Goal: Task Accomplishment & Management: Manage account settings

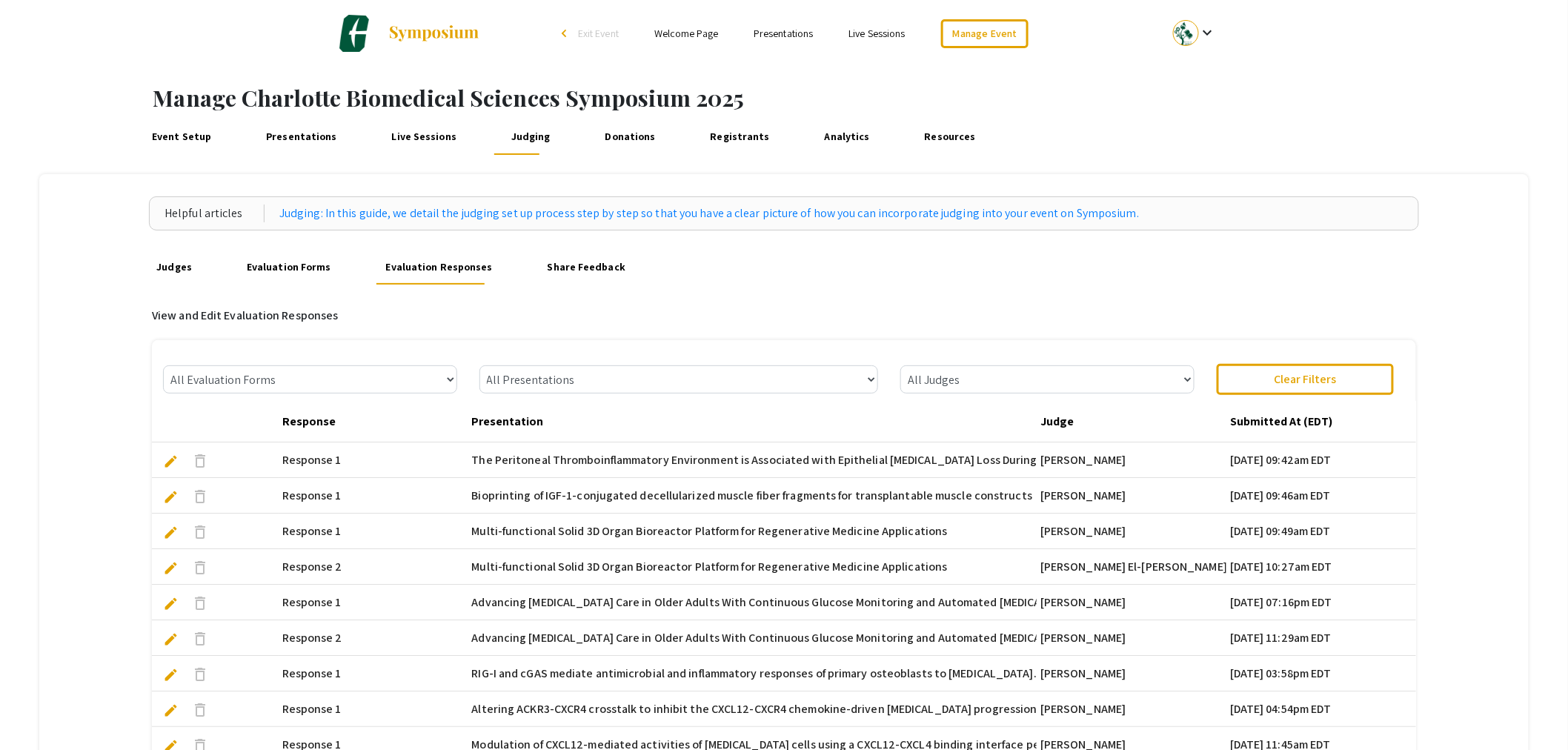
click at [178, 273] on link "Judges" at bounding box center [174, 266] width 43 height 35
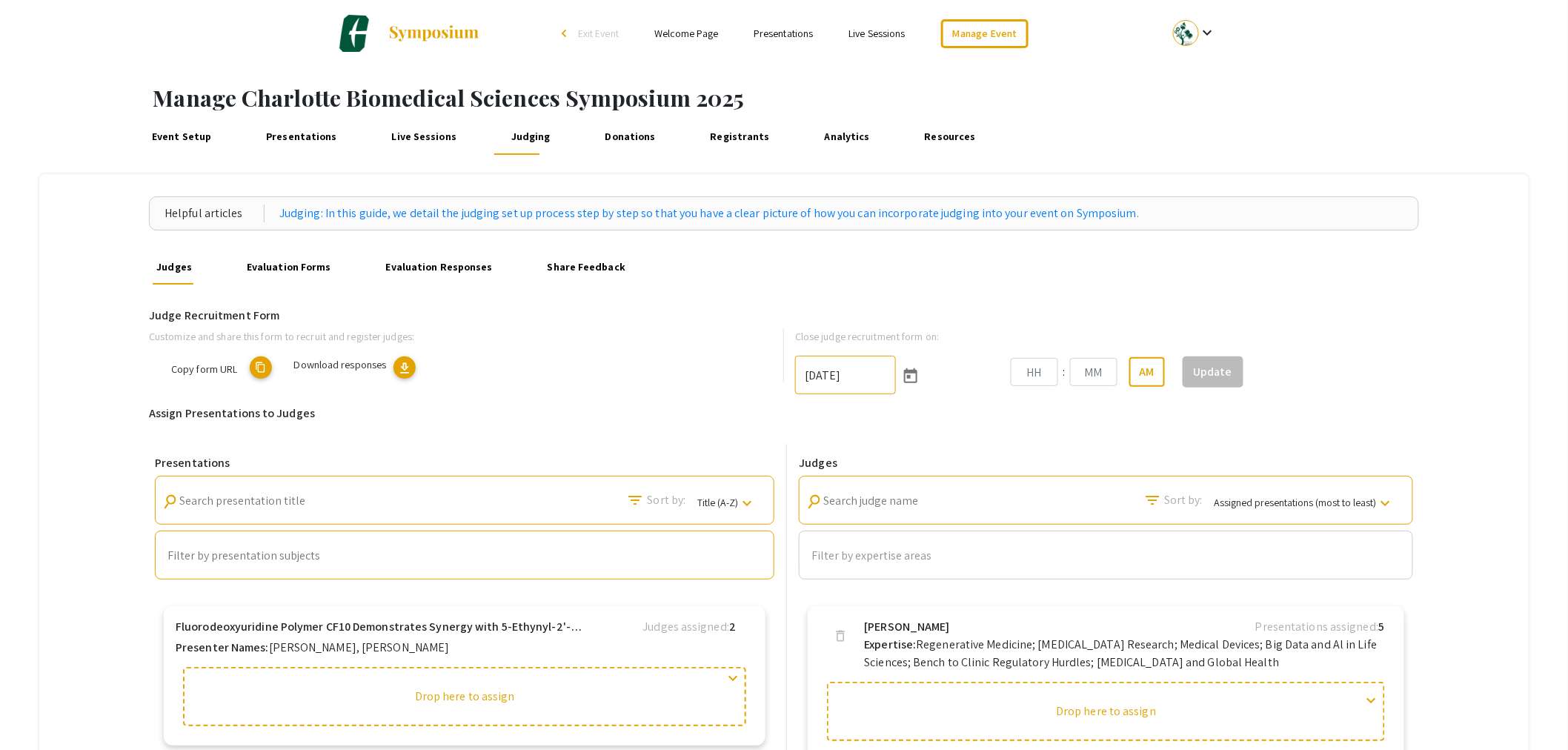
type input "[DATE]"
type input "10"
type input "52"
click at [285, 267] on link "Evaluation Forms" at bounding box center [289, 266] width 92 height 35
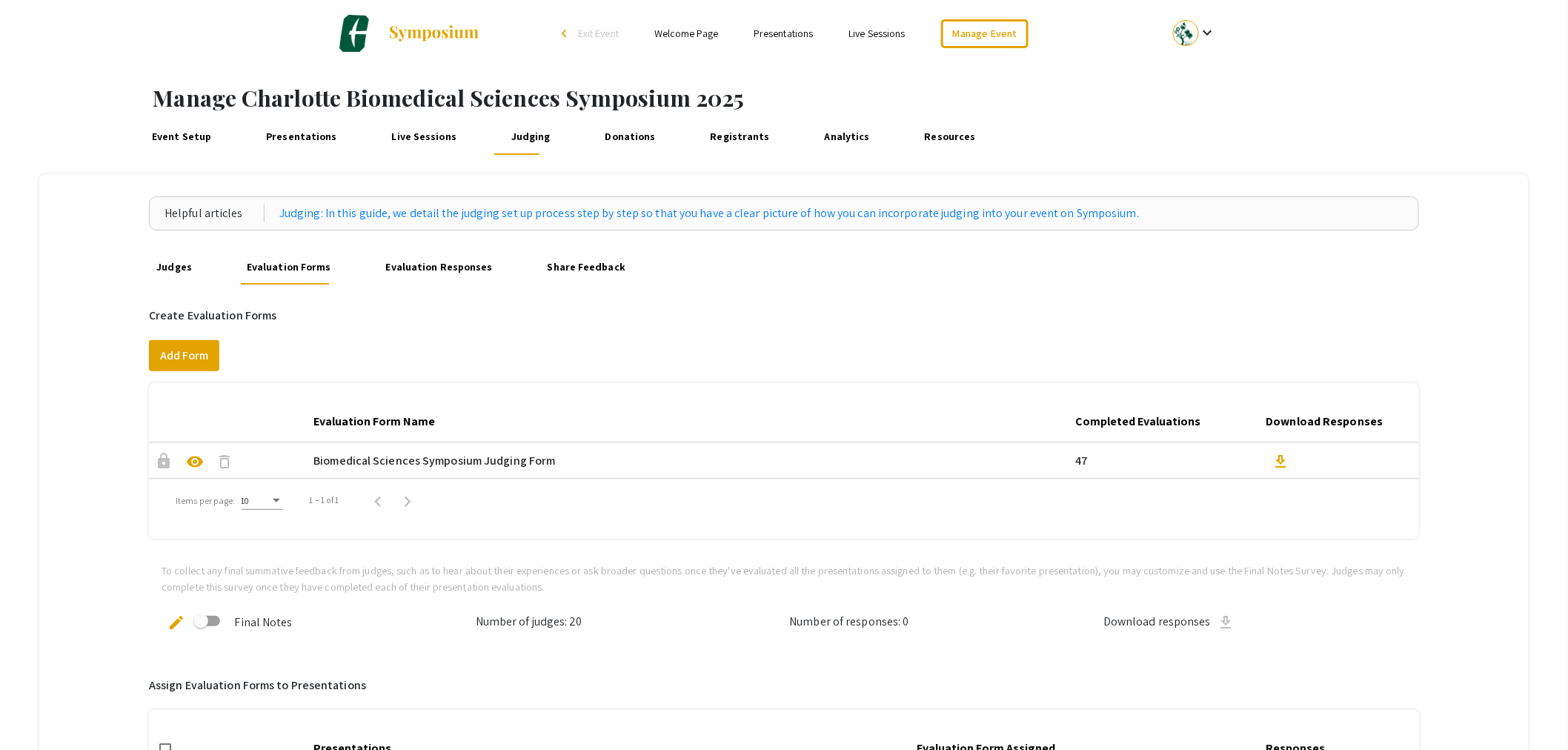
click at [428, 264] on link "Evaluation Responses" at bounding box center [439, 266] width 115 height 35
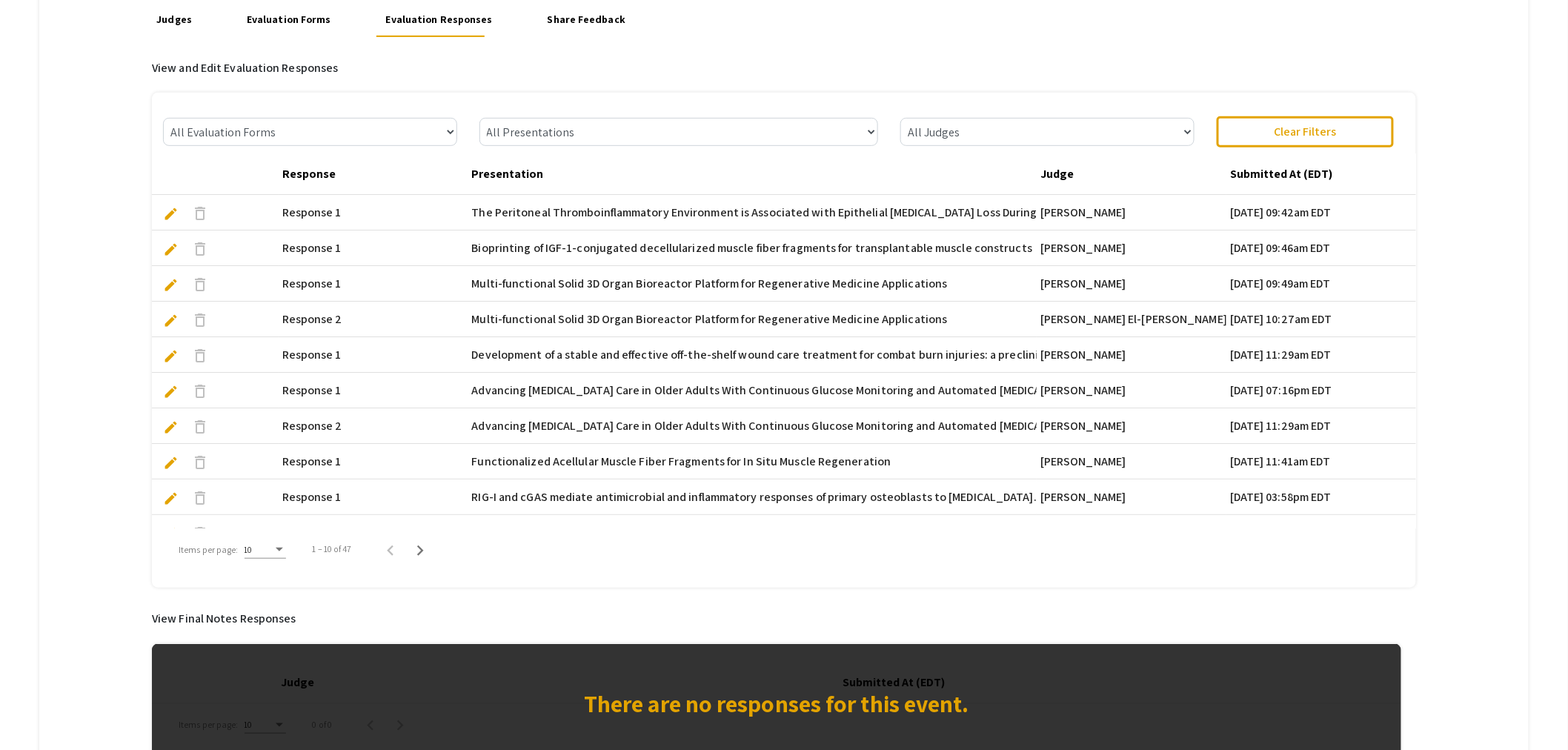
scroll to position [74, 0]
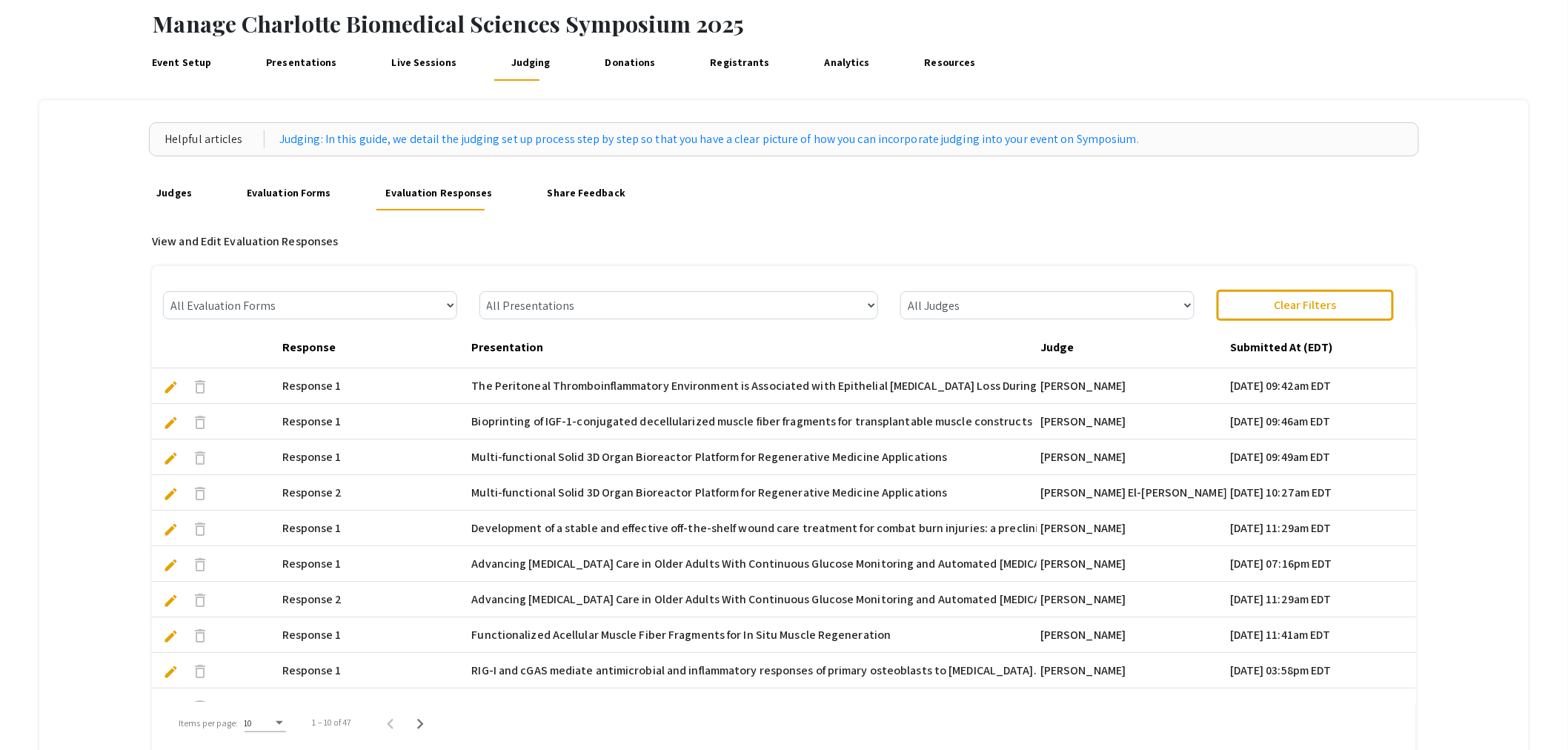
click at [550, 197] on link "Share Feedback" at bounding box center [586, 192] width 86 height 35
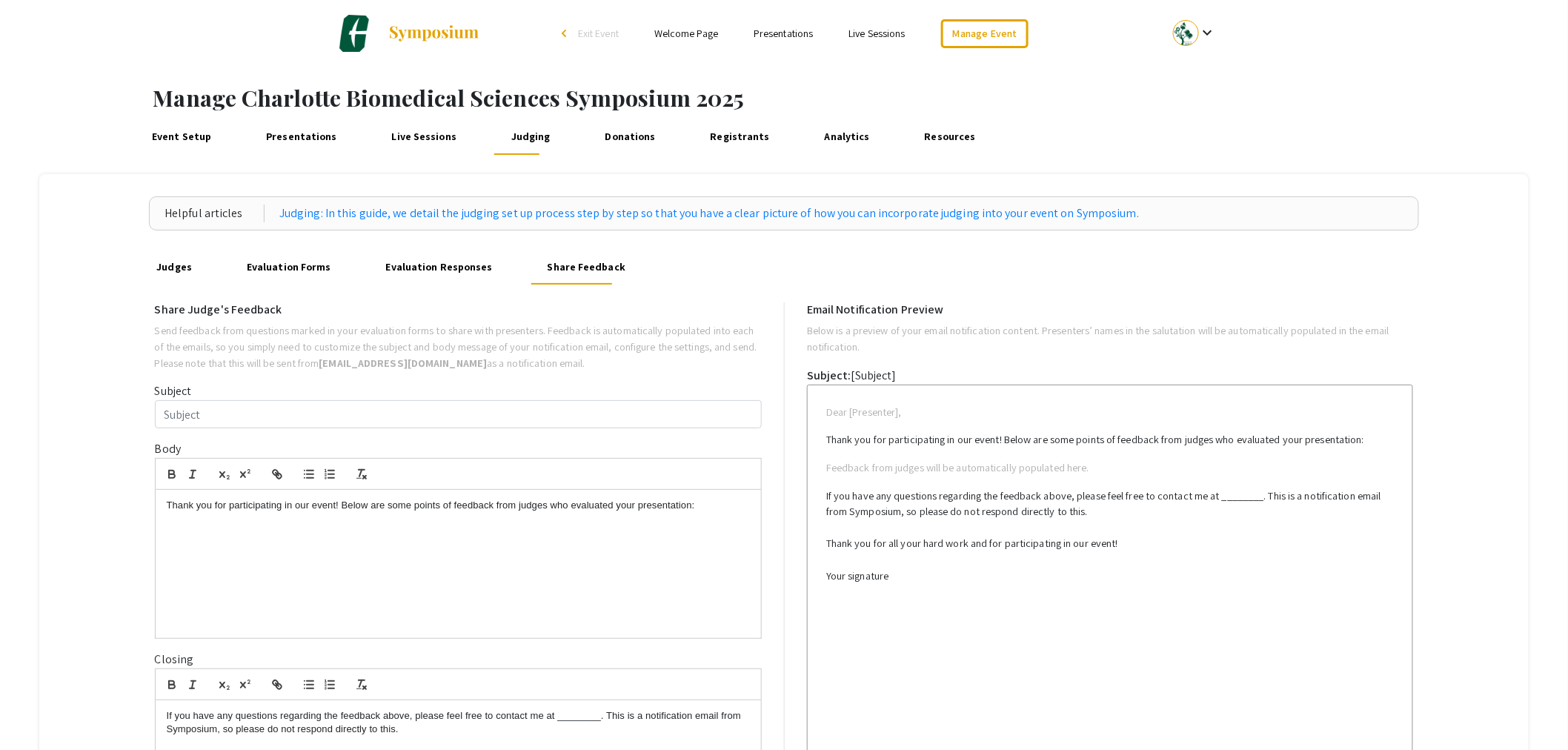
click at [300, 277] on link "Evaluation Forms" at bounding box center [289, 266] width 92 height 35
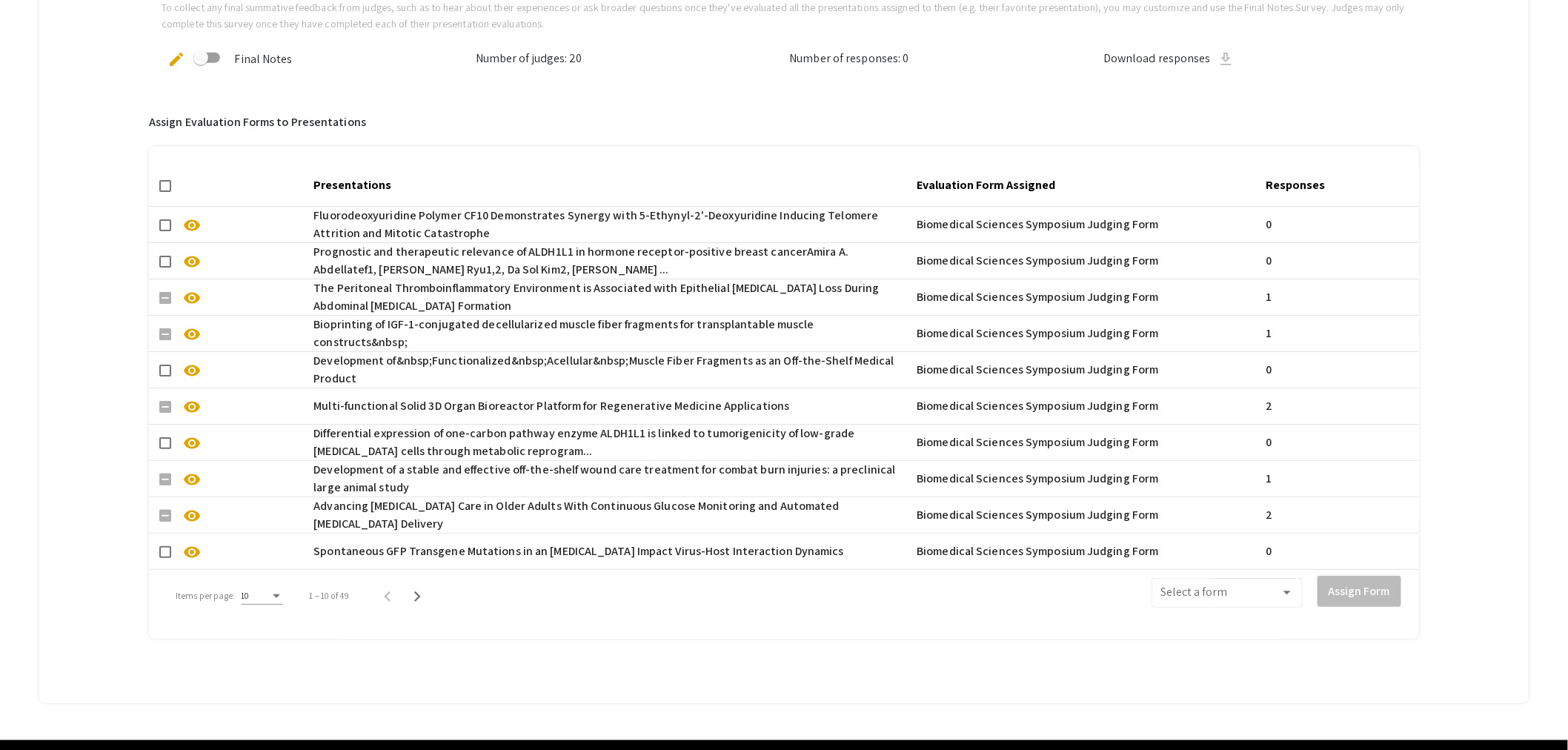
scroll to position [213, 0]
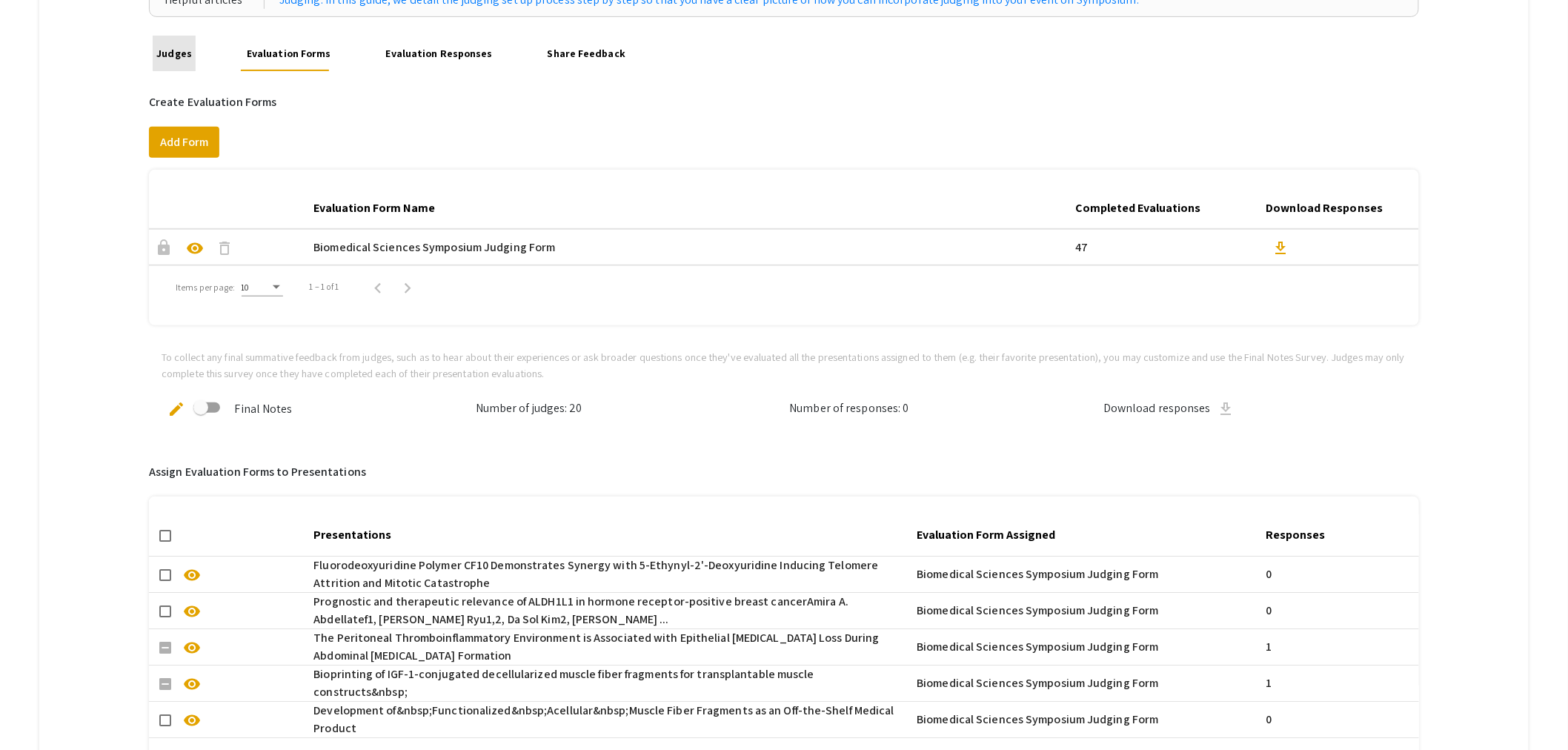
drag, startPoint x: 178, startPoint y: 34, endPoint x: 178, endPoint y: 50, distance: 16.0
click at [178, 40] on link "Judges" at bounding box center [174, 53] width 43 height 35
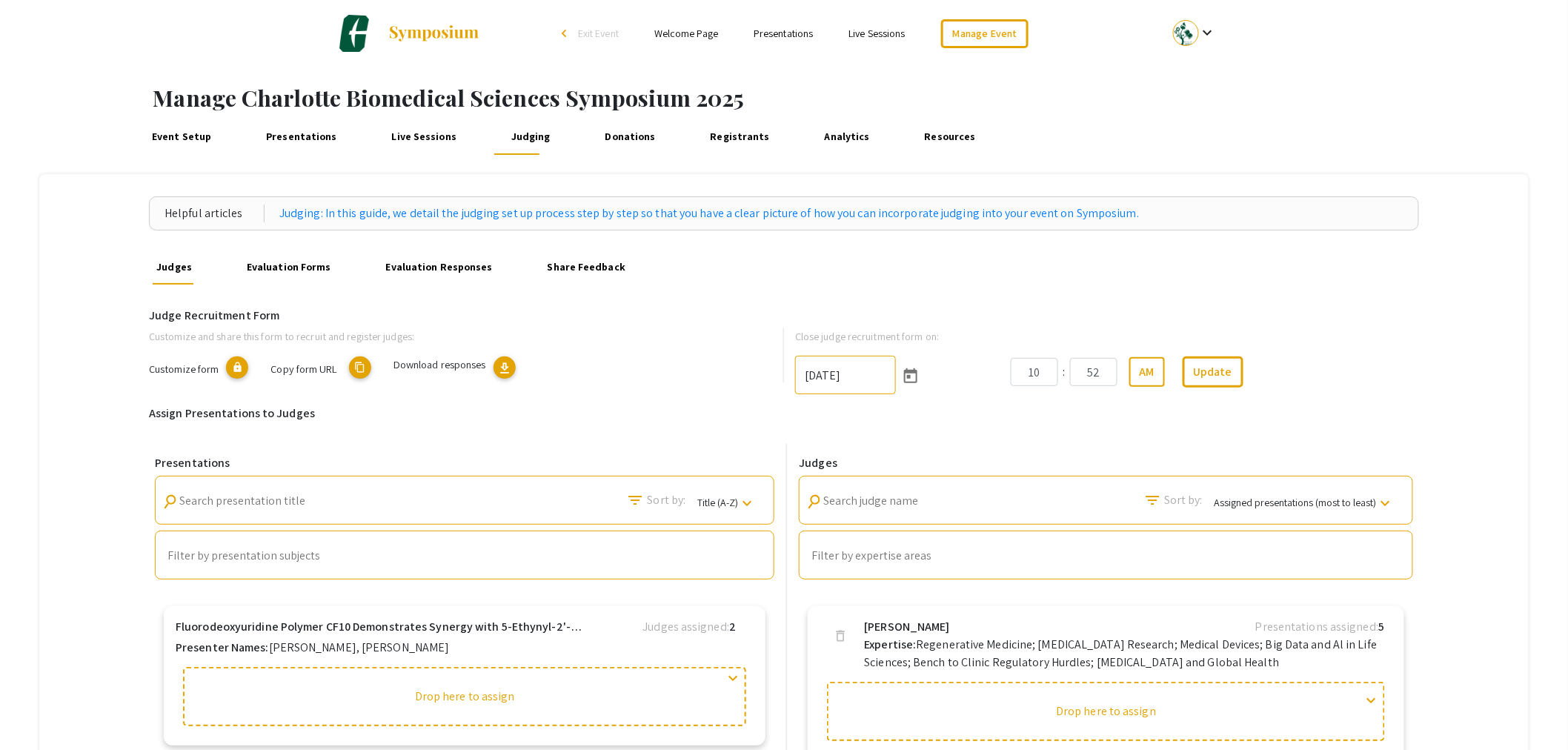
click at [468, 367] on span "Download responses" at bounding box center [440, 363] width 93 height 14
click at [509, 368] on span "download" at bounding box center [504, 368] width 15 height 15
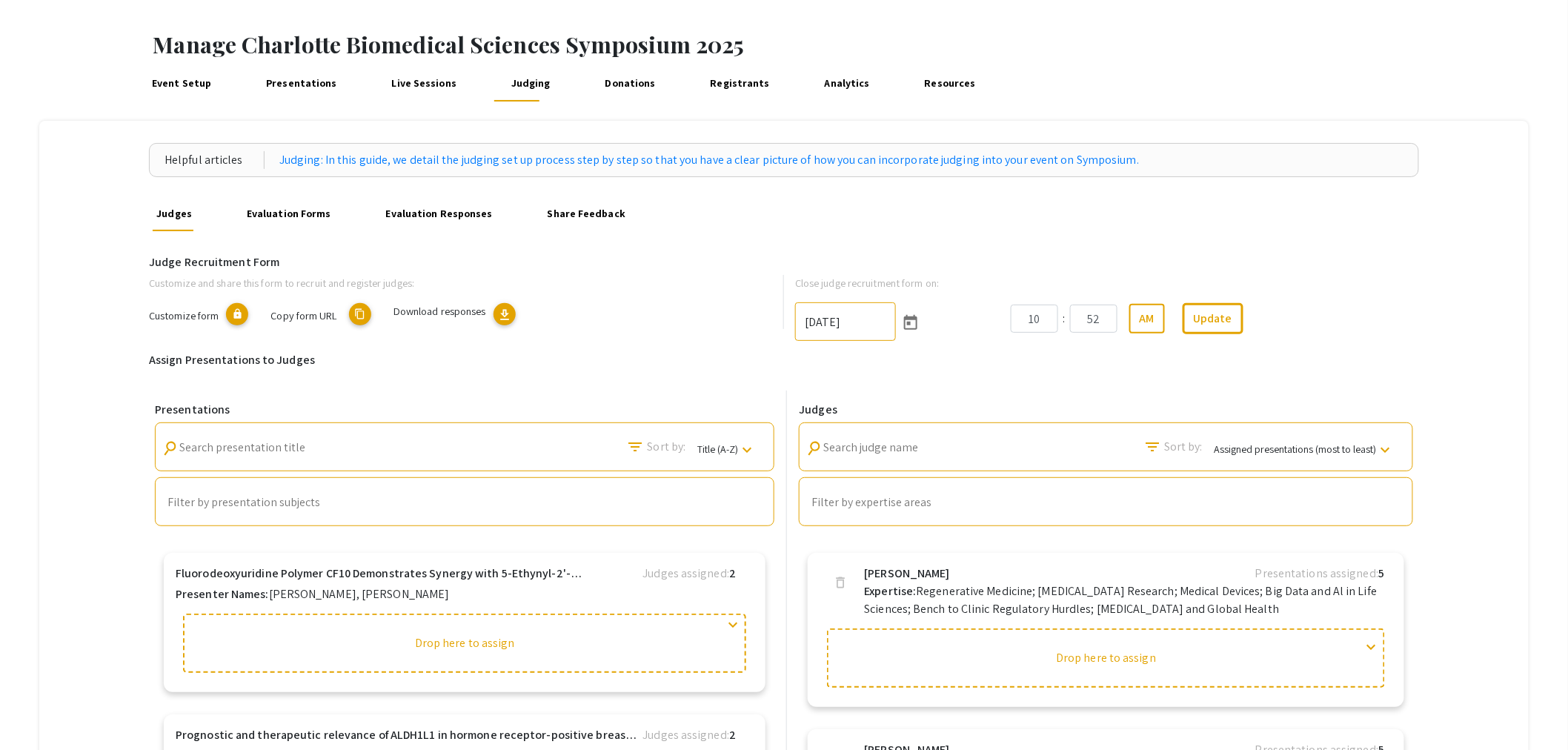
scroll to position [82, 0]
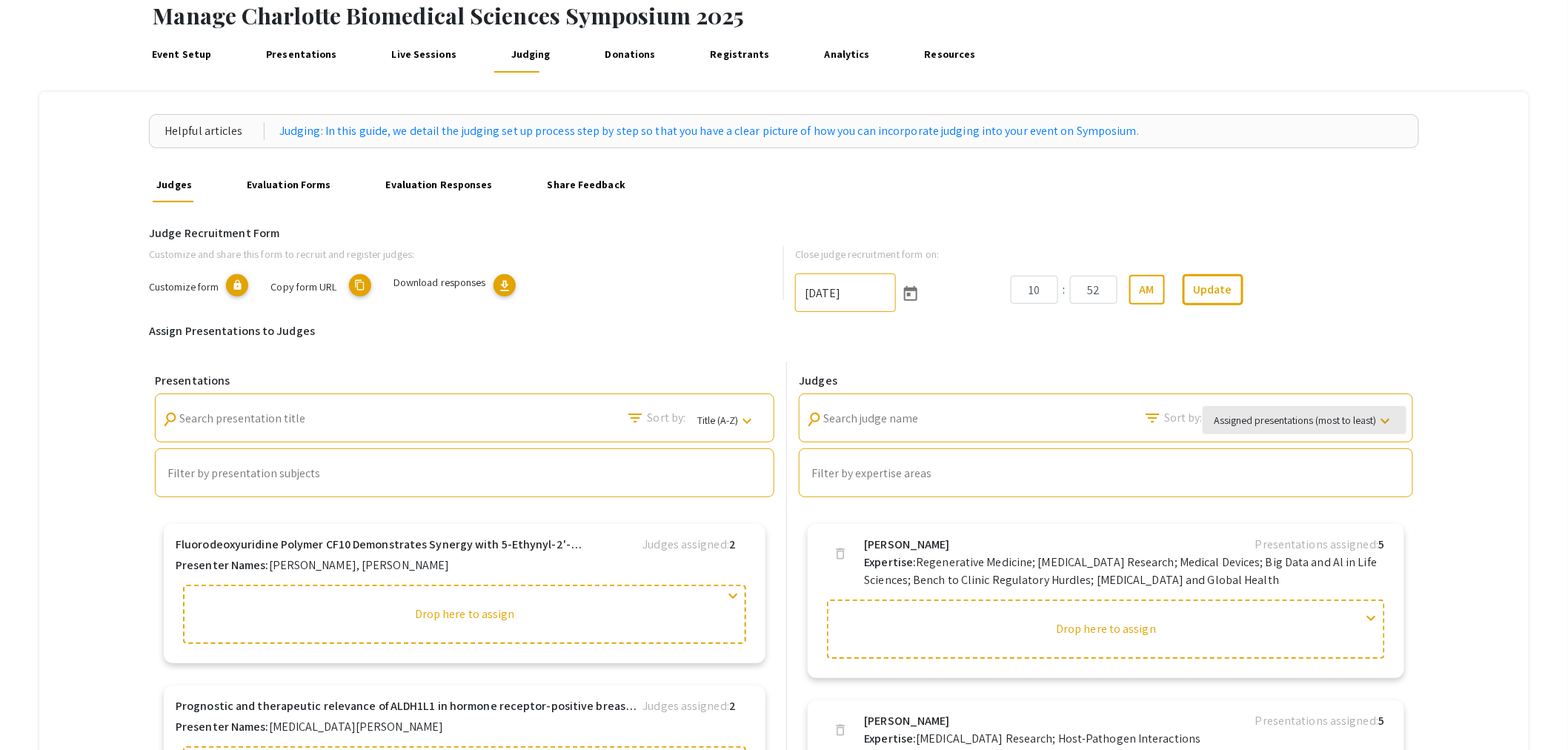
click at [1314, 414] on span "Assigned presentations (most to least)" at bounding box center [1296, 421] width 162 height 14
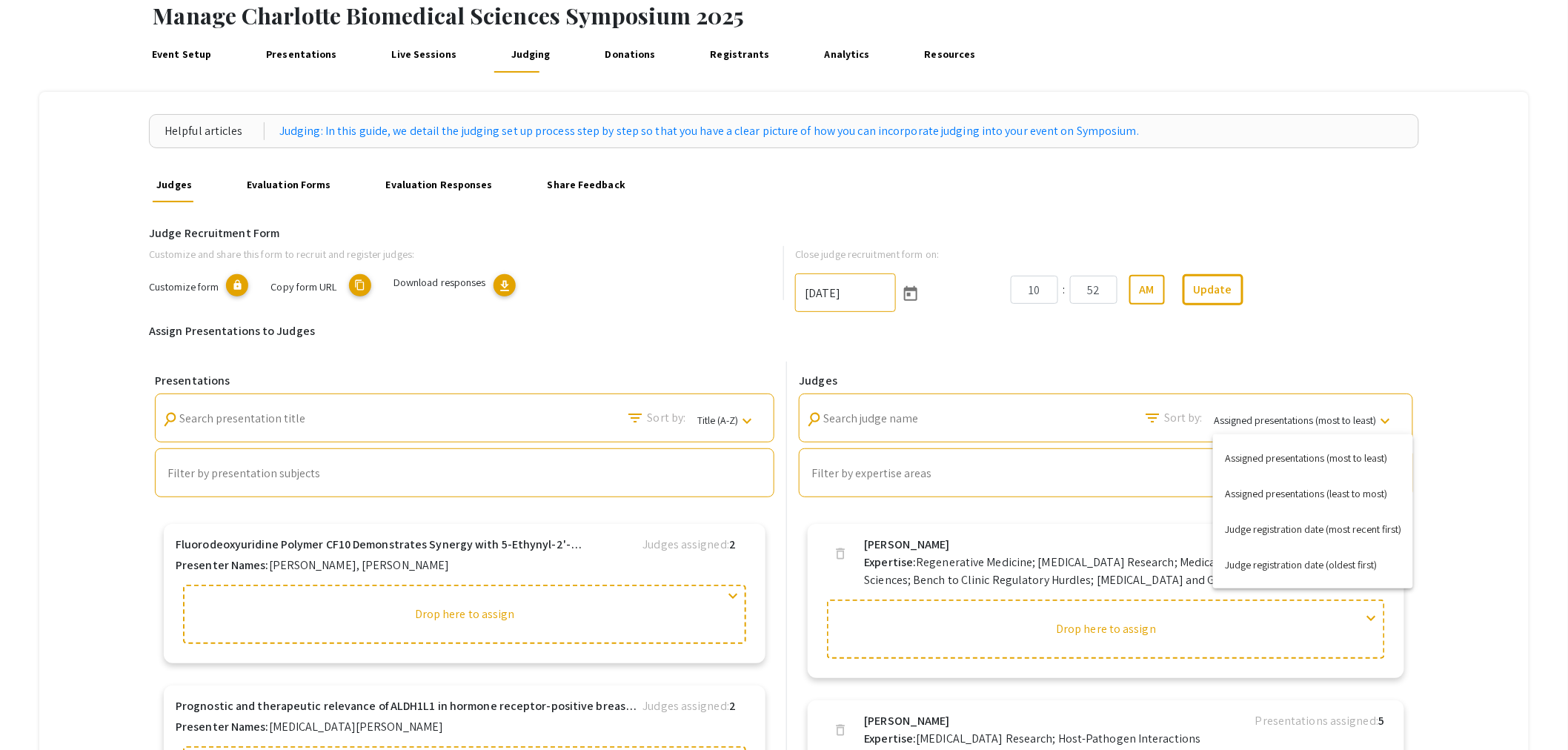
click at [1359, 368] on div at bounding box center [784, 375] width 1568 height 750
click at [438, 184] on link "Evaluation Responses" at bounding box center [439, 184] width 115 height 35
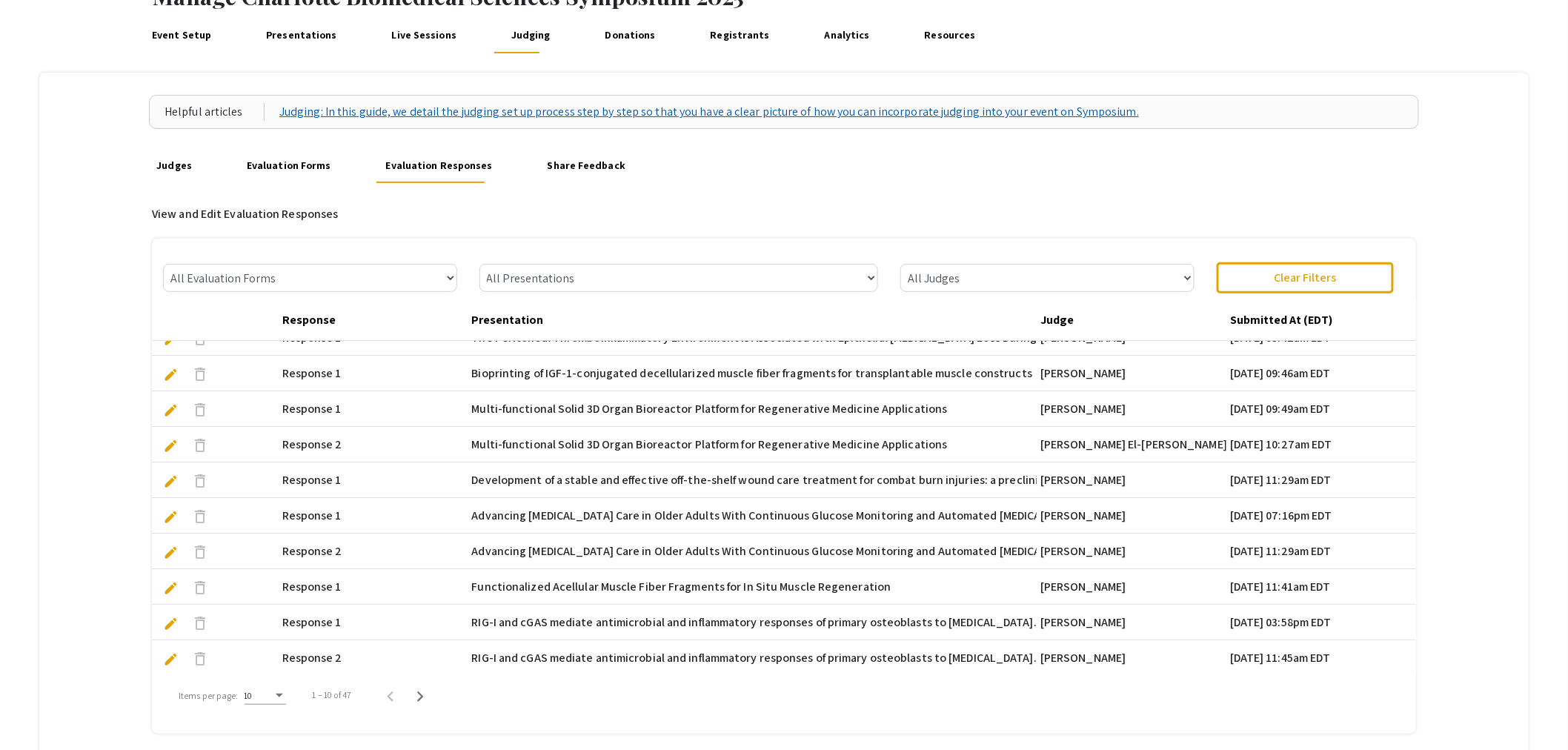
scroll to position [74, 0]
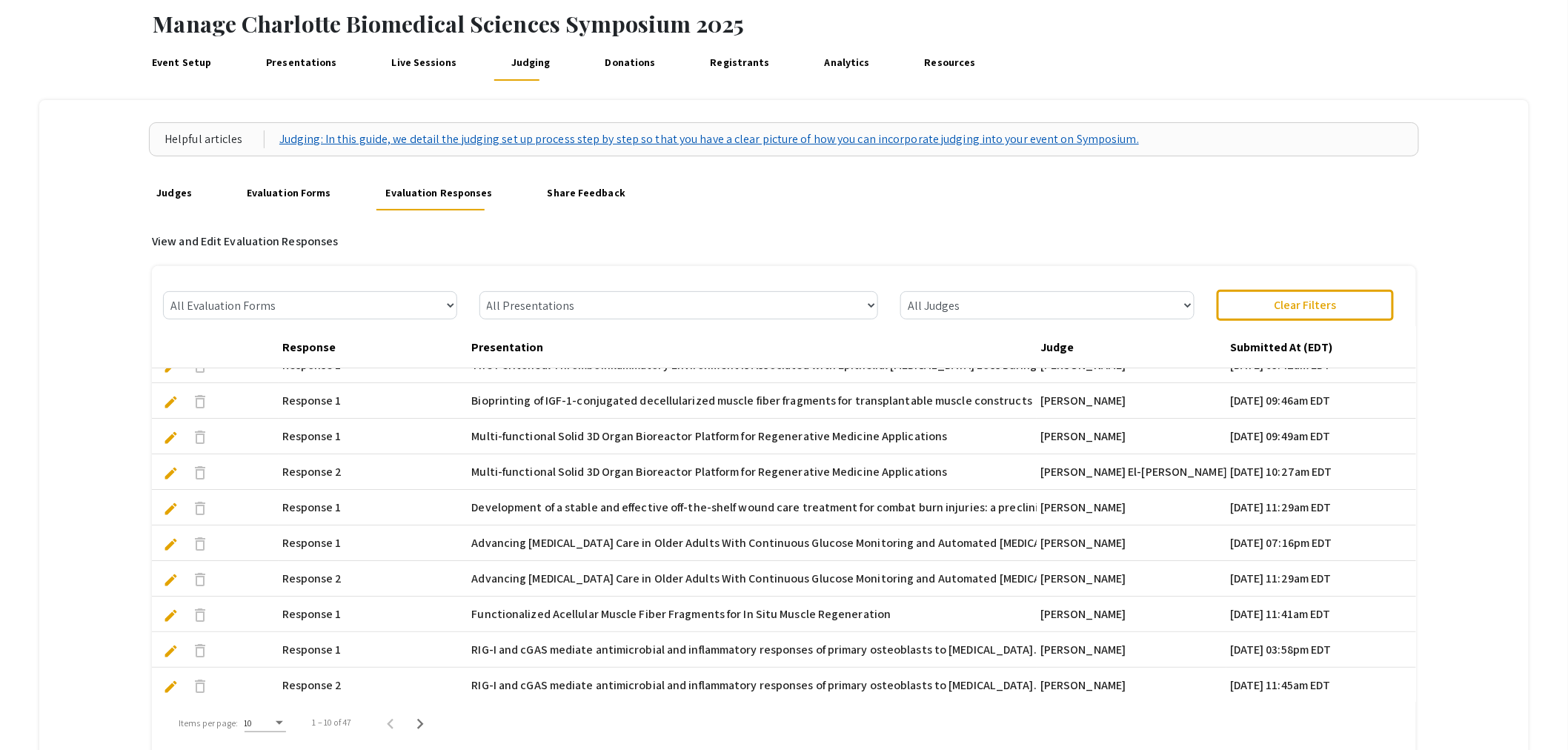
click at [612, 137] on link "Judging: In this guide, we detail the judging set up process step by step so th…" at bounding box center [709, 139] width 860 height 18
click at [317, 193] on link "Evaluation Forms" at bounding box center [289, 192] width 92 height 35
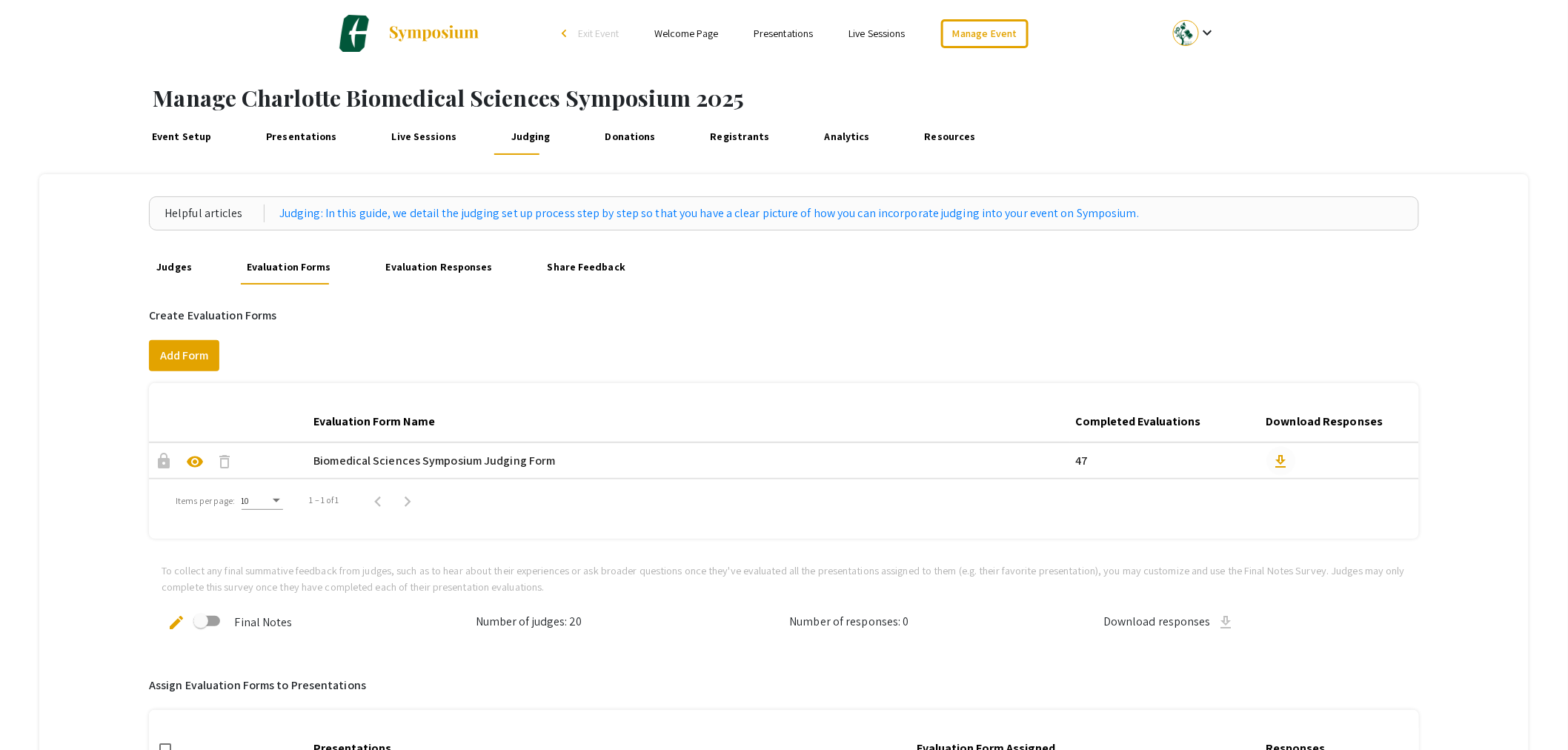
click at [1288, 460] on span "download" at bounding box center [1281, 461] width 18 height 18
click at [606, 31] on span "Exit Event" at bounding box center [598, 33] width 41 height 14
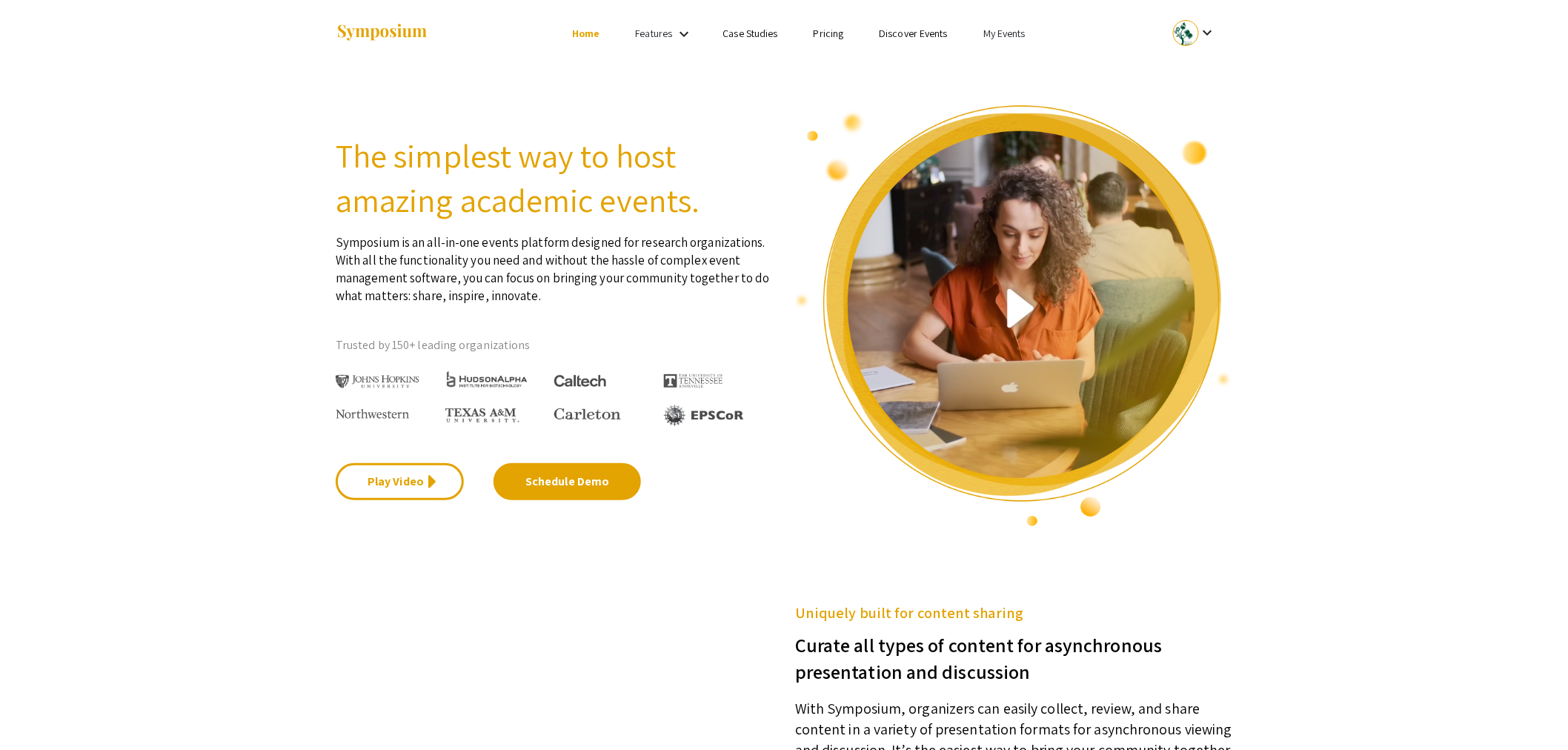
click at [991, 35] on link "My Events" at bounding box center [1004, 33] width 42 height 14
click at [1017, 65] on button "Events I've organized" at bounding box center [1028, 66] width 127 height 35
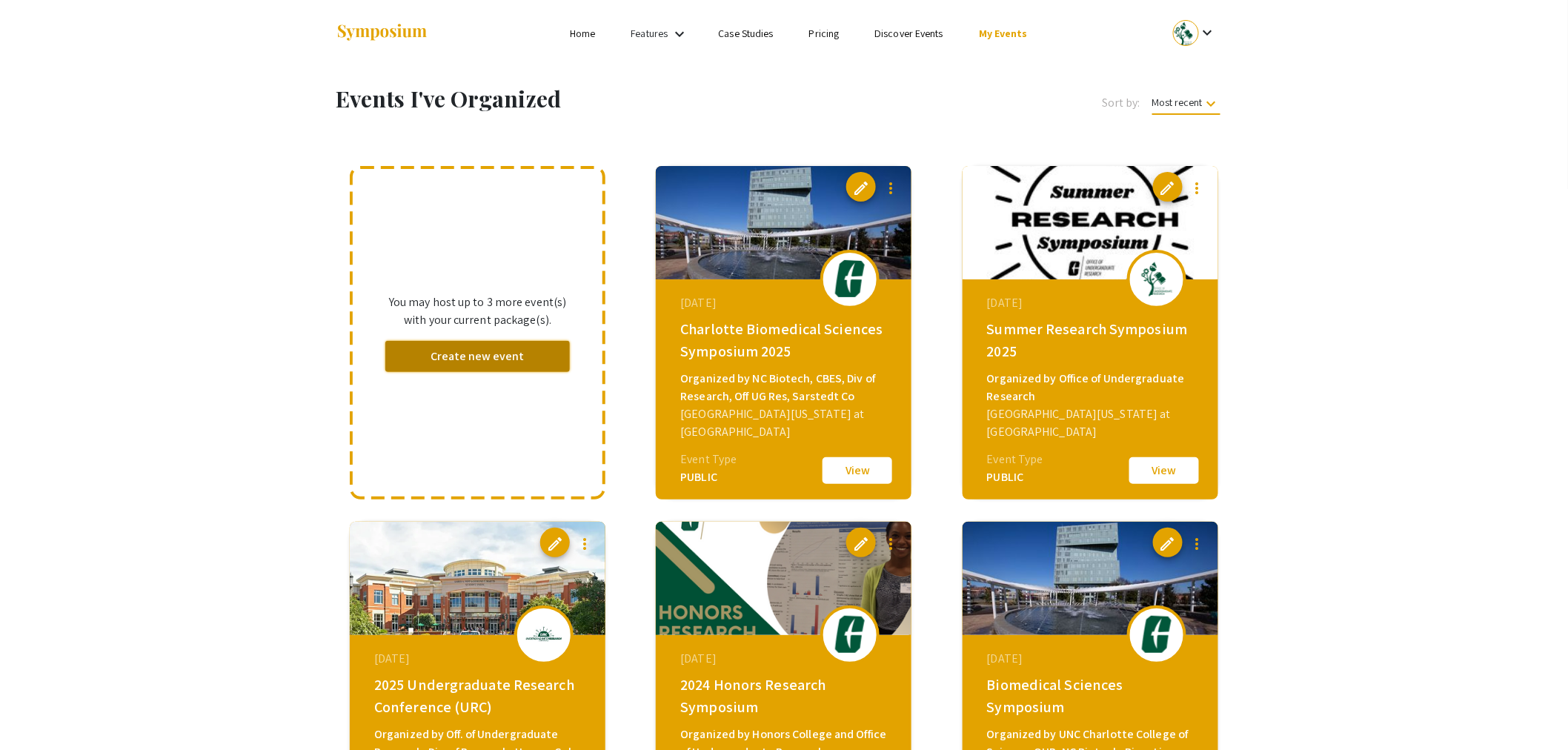
click at [460, 354] on button "Create new event" at bounding box center [477, 356] width 185 height 31
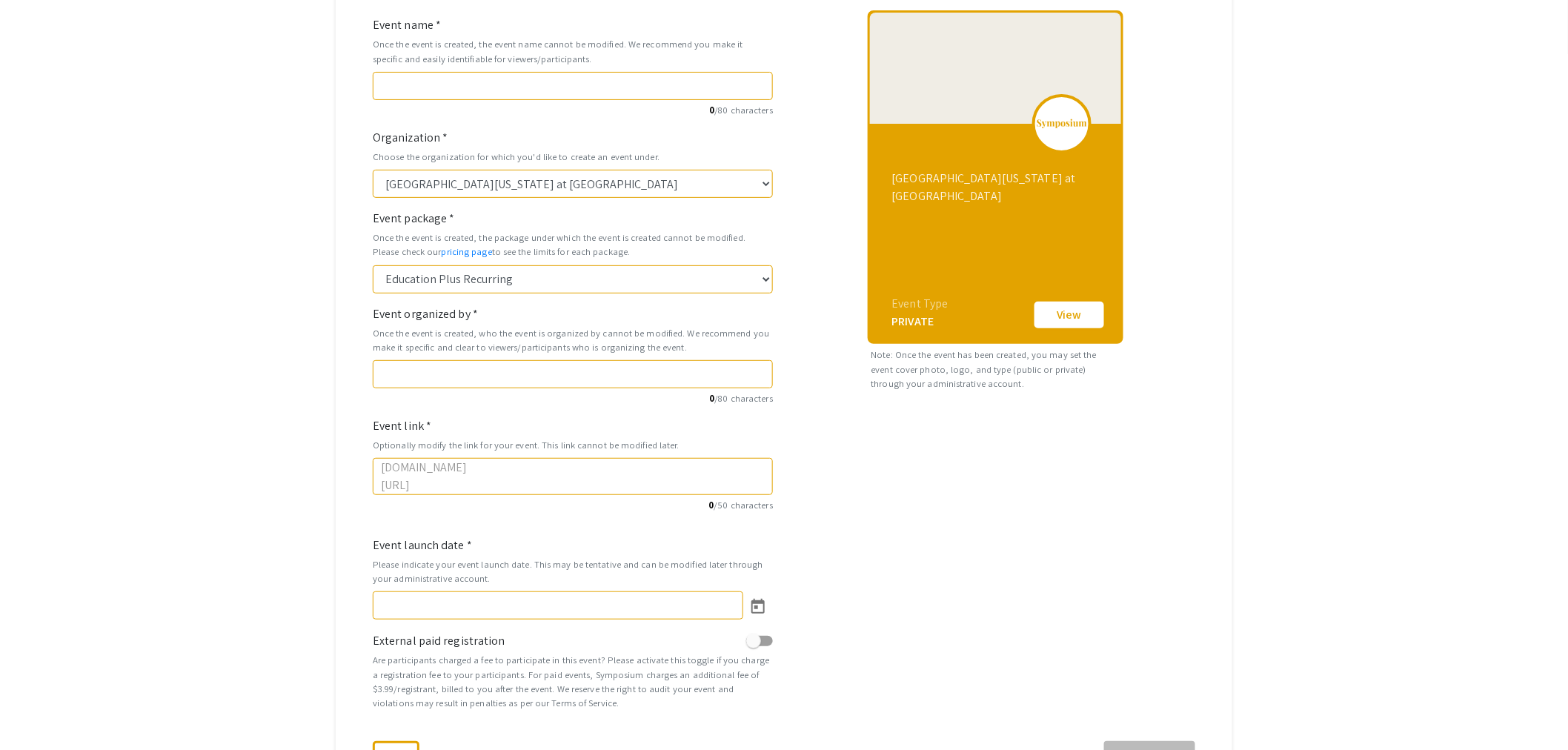
scroll to position [165, 0]
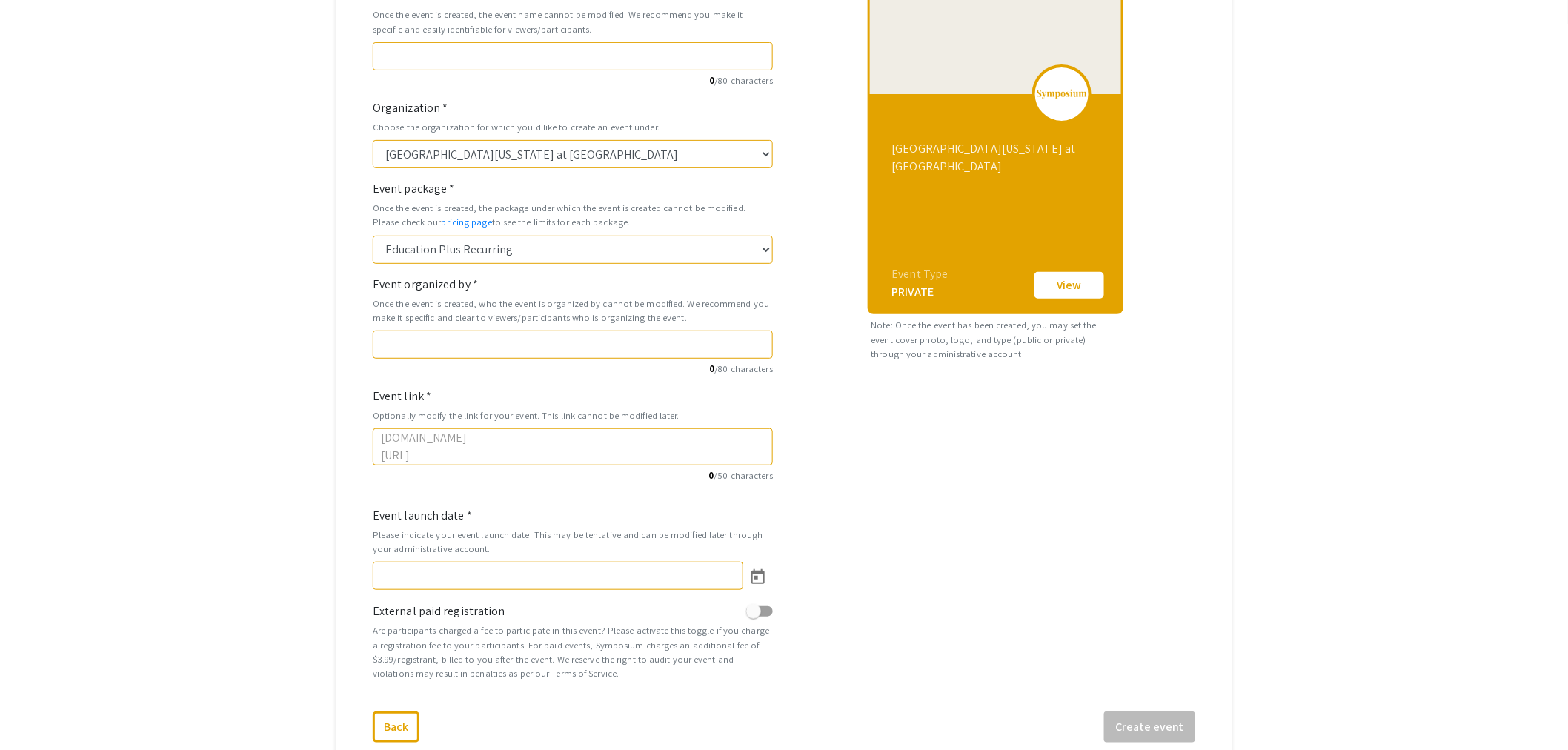
drag, startPoint x: 542, startPoint y: 441, endPoint x: 369, endPoint y: 445, distance: 173.0
click at [369, 445] on div "Event name * Once the event is created, the event name cannot be modified. We r…" at bounding box center [573, 336] width 423 height 711
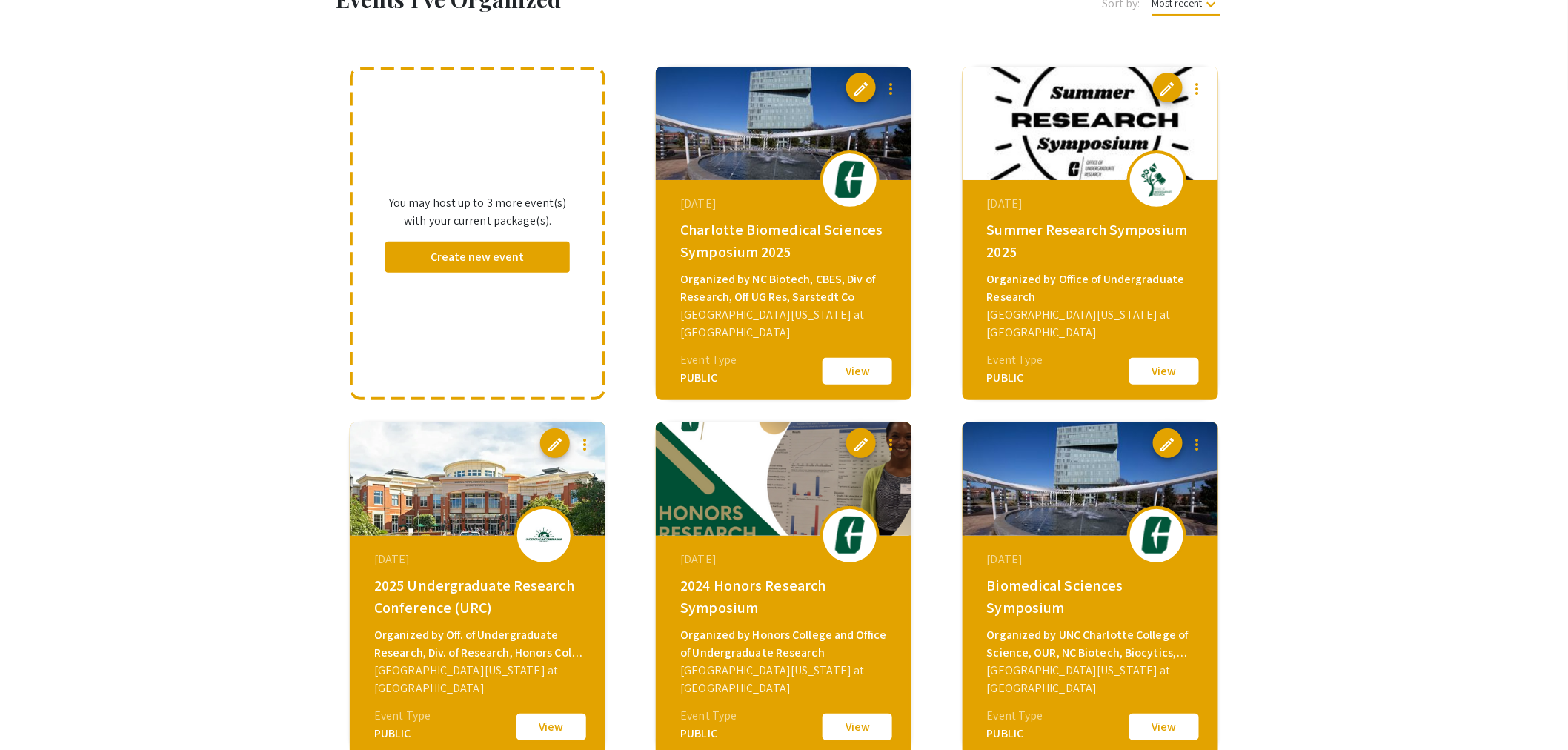
scroll to position [247, 0]
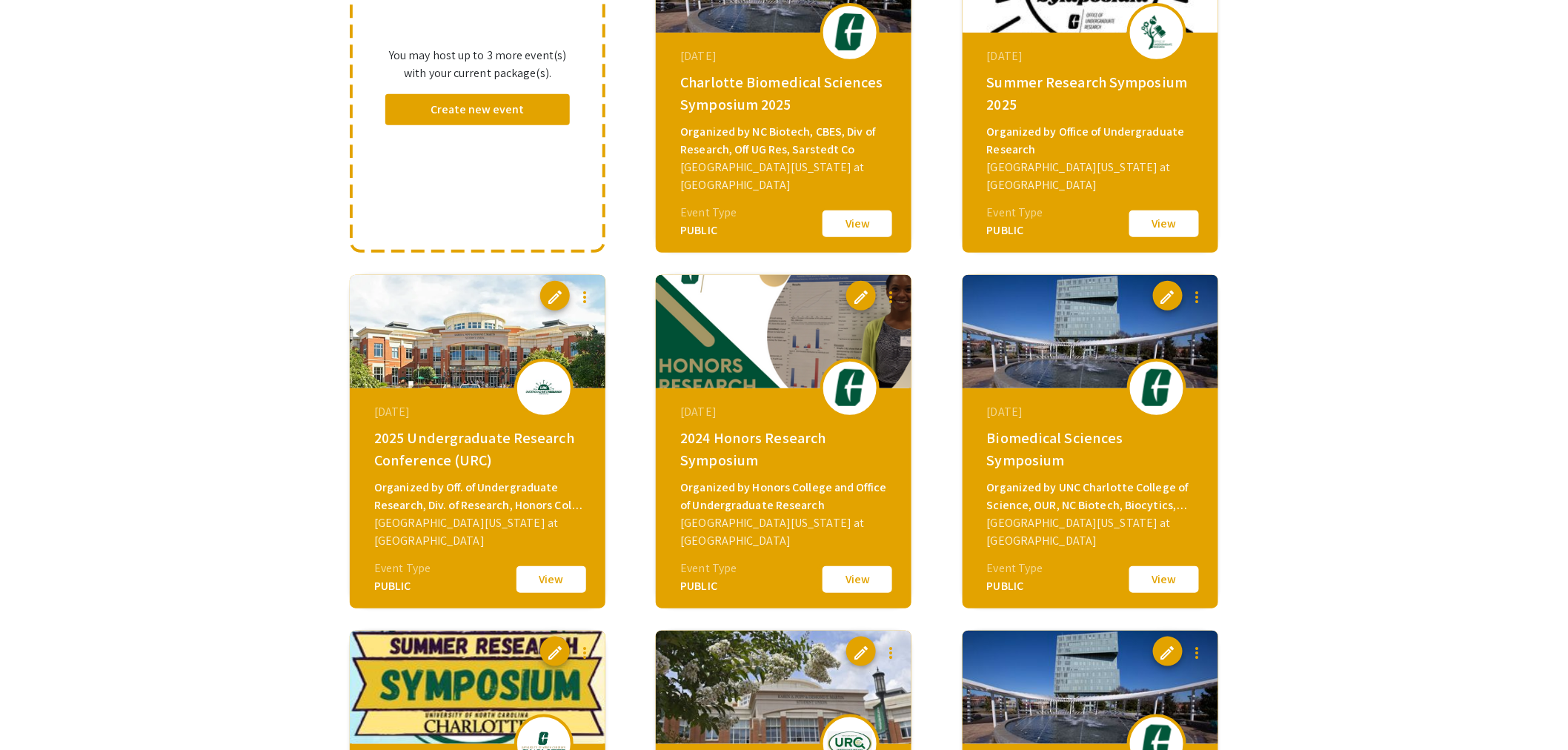
click at [849, 580] on button "View" at bounding box center [857, 579] width 74 height 31
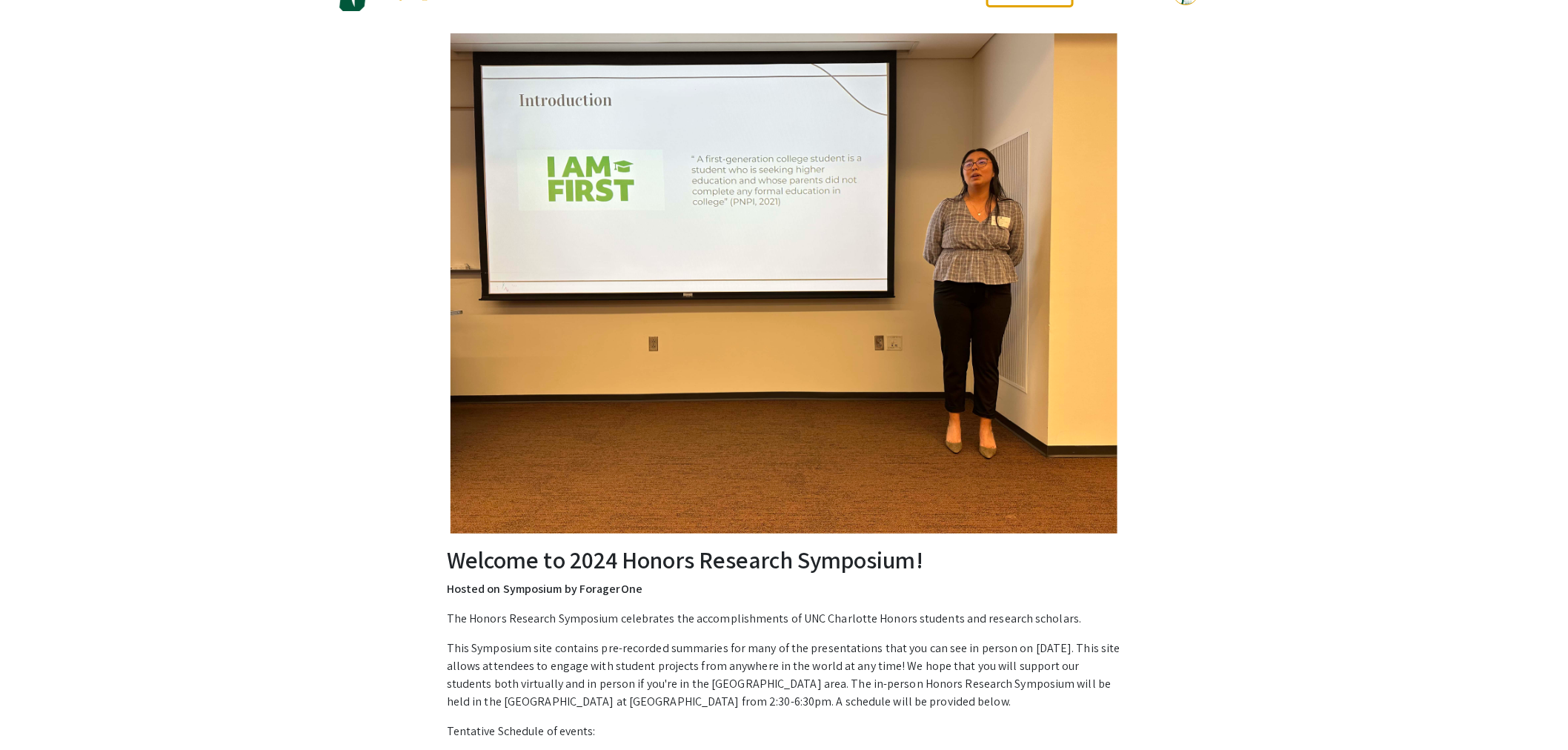
scroll to position [82, 0]
